Goal: Task Accomplishment & Management: Manage account settings

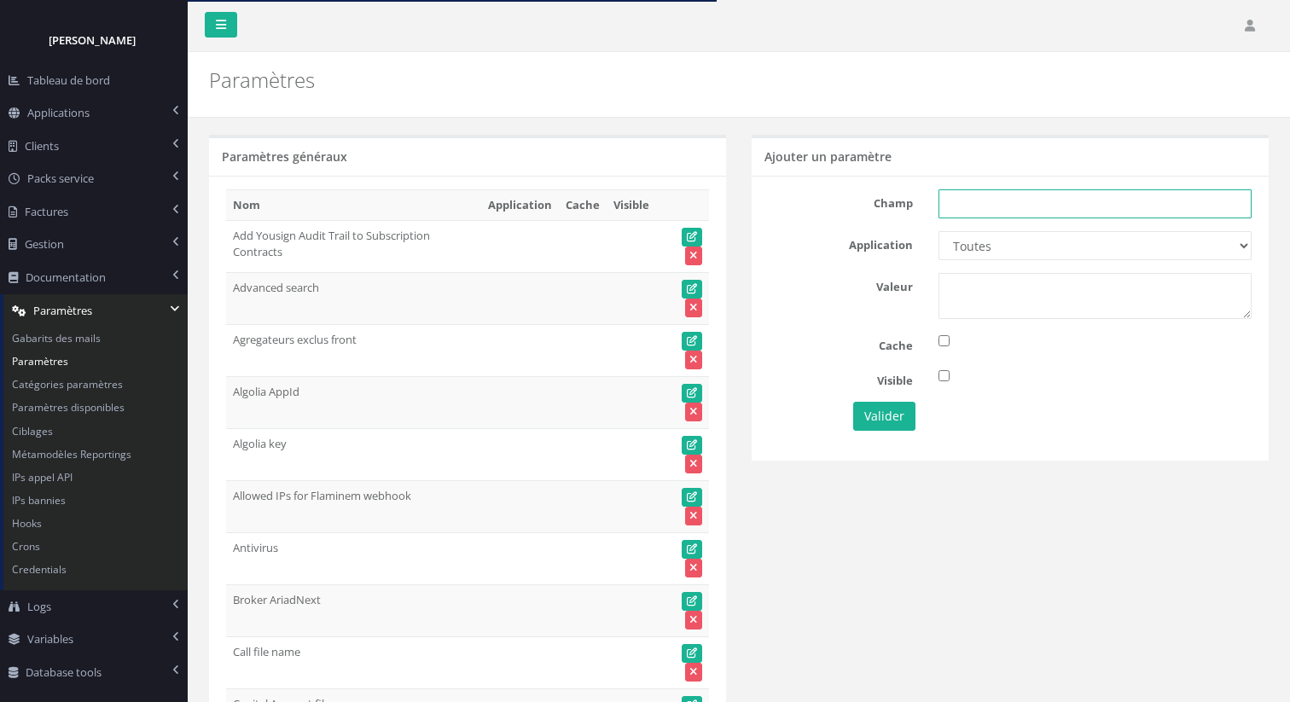
click at [959, 201] on input "text" at bounding box center [1095, 203] width 313 height 29
click at [597, 99] on div "Paramètres" at bounding box center [467, 76] width 543 height 48
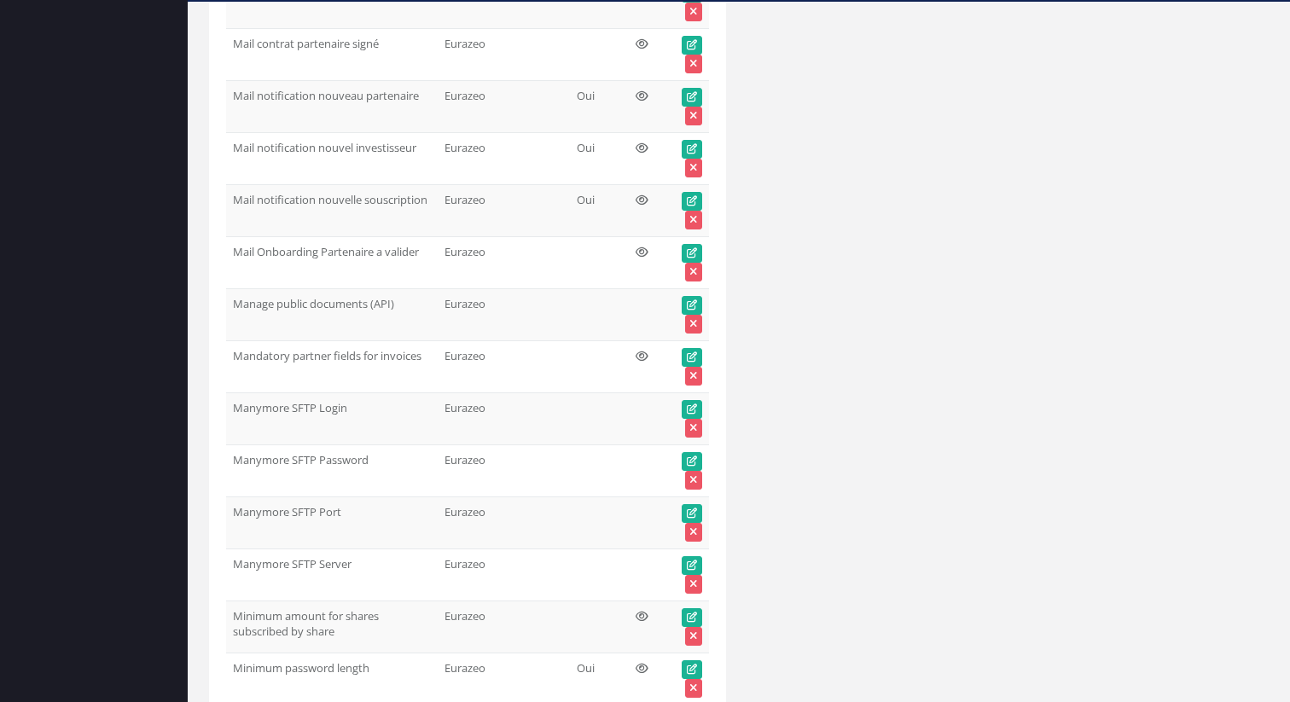
scroll to position [43689, 0]
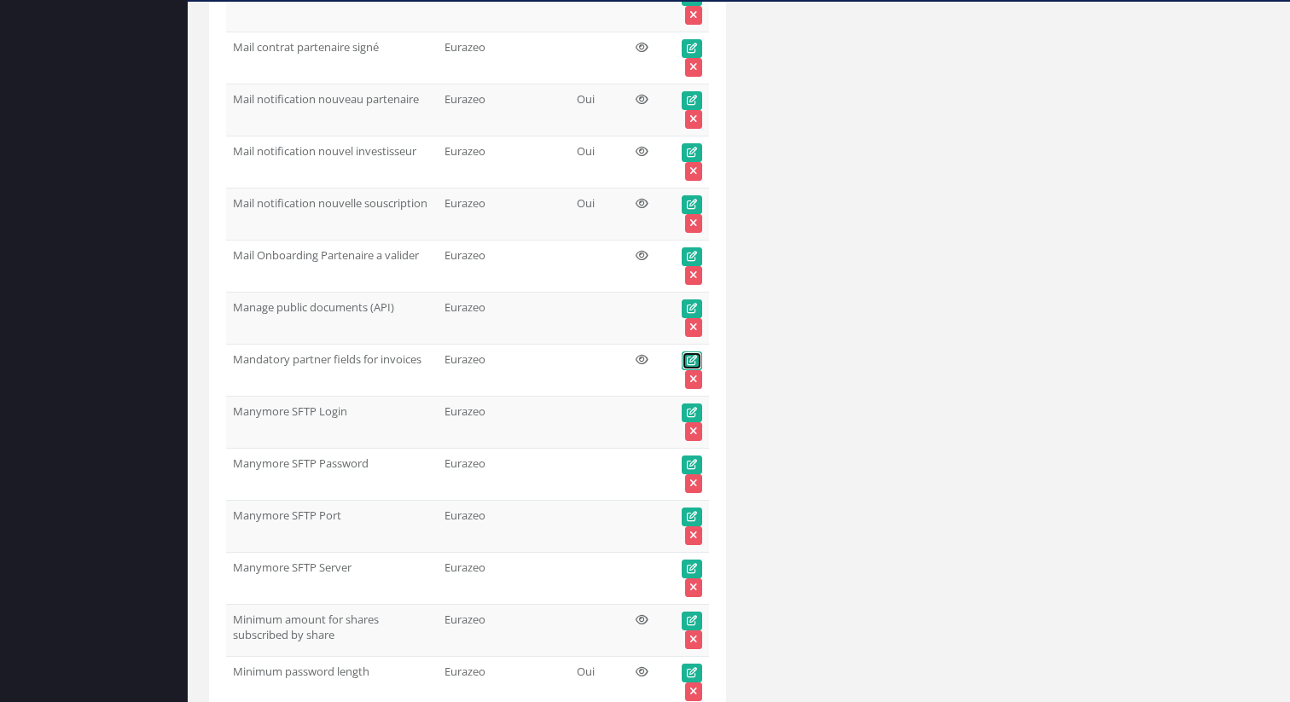
click at [688, 356] on icon at bounding box center [692, 361] width 10 height 10
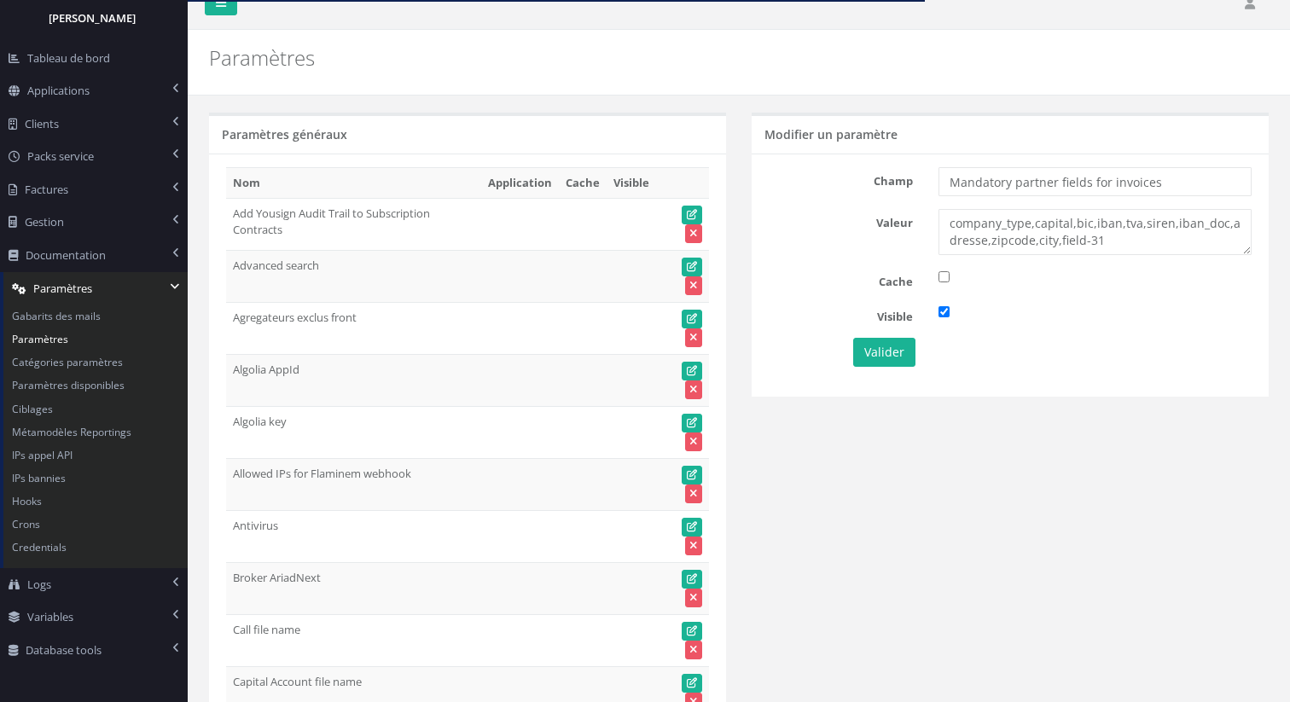
scroll to position [14, 0]
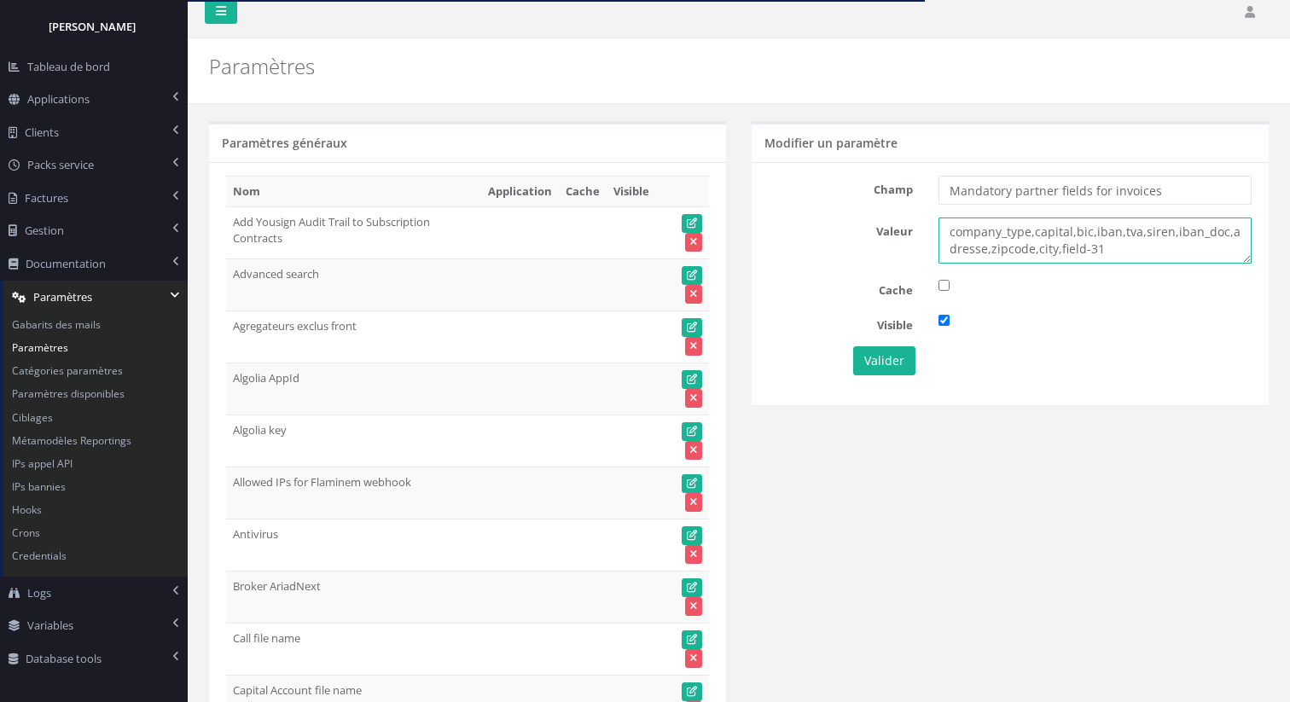
click at [1000, 239] on textarea "company_type,capital,bic,iban,tva,siren,iban_doc,adresse,zipcode,city,field-31" at bounding box center [1095, 241] width 313 height 46
